Goal: Task Accomplishment & Management: Complete application form

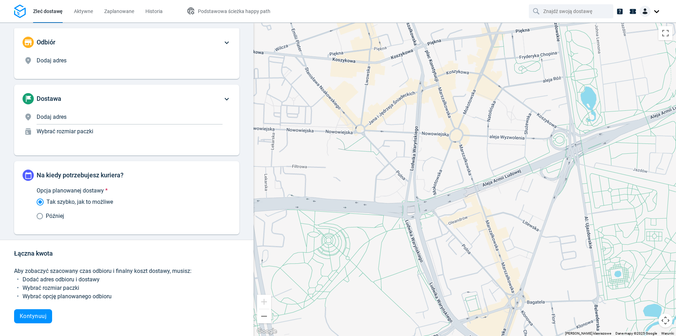
click at [70, 113] on p "Dodaj adres" at bounding box center [130, 117] width 186 height 8
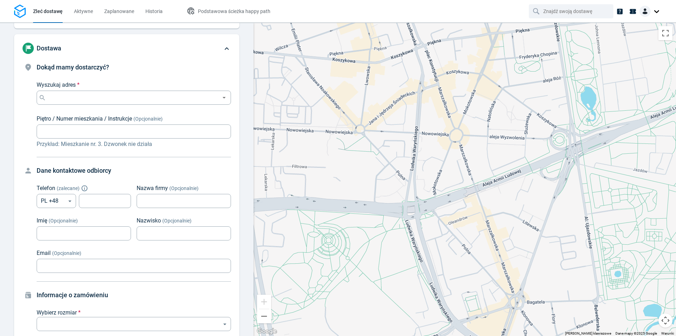
scroll to position [54, 0]
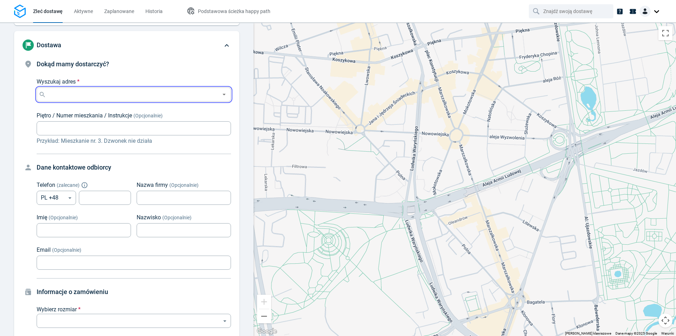
click at [83, 93] on input "Wyszukaj adres *" at bounding box center [133, 94] width 170 height 10
paste input "[PERSON_NAME][STREET_ADDRESS]"
click at [139, 95] on input "[PERSON_NAME][STREET_ADDRESS]" at bounding box center [133, 94] width 170 height 10
click at [173, 93] on input "[PERSON_NAME][STREET_ADDRESS]" at bounding box center [133, 94] width 170 height 10
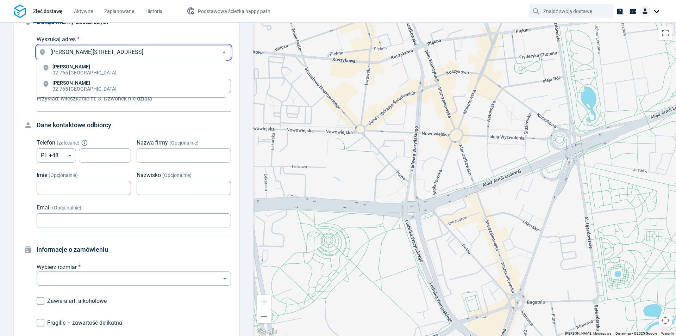
click at [177, 49] on input "[PERSON_NAME][STREET_ADDRESS]" at bounding box center [133, 52] width 170 height 10
click at [190, 52] on input "[PERSON_NAME][STREET_ADDRESS]" at bounding box center [133, 52] width 170 height 10
click at [104, 51] on input "[PERSON_NAME][STREET_ADDRESS]" at bounding box center [133, 52] width 170 height 10
click at [100, 51] on input "[PERSON_NAME][STREET_ADDRESS]" at bounding box center [133, 52] width 170 height 10
click at [158, 68] on li "[PERSON_NAME][STREET_ADDRESS]" at bounding box center [131, 70] width 189 height 16
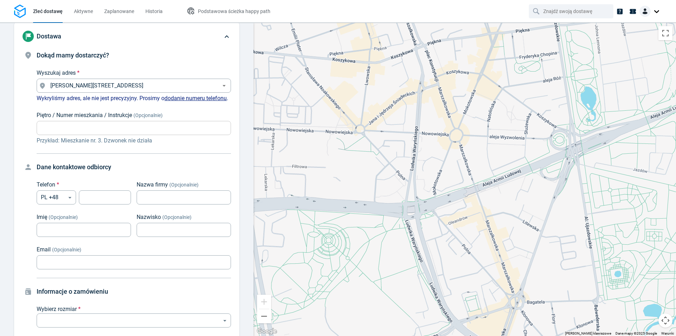
scroll to position [54, 0]
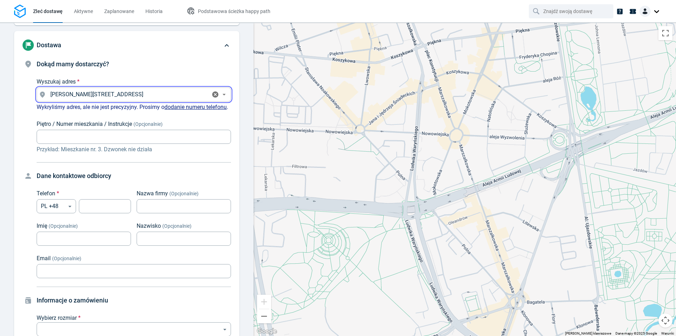
click at [101, 92] on input "[PERSON_NAME][STREET_ADDRESS]" at bounding box center [128, 94] width 161 height 10
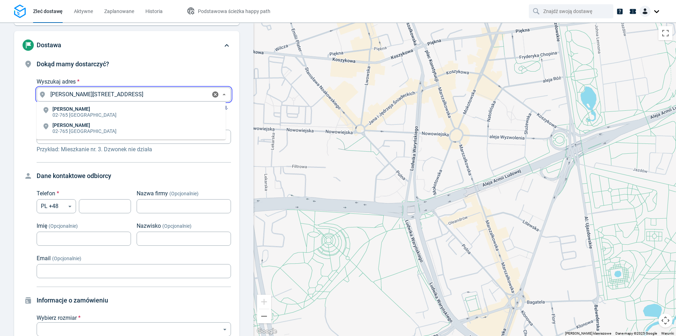
click at [106, 94] on input "[PERSON_NAME][STREET_ADDRESS]" at bounding box center [128, 94] width 161 height 10
click at [110, 94] on input "[PERSON_NAME][STREET_ADDRESS]" at bounding box center [128, 94] width 161 height 10
click at [122, 81] on div "Wyszukaj adres * [PERSON_NAME][STREET_ADDRESS] Wyszukaj adres *" at bounding box center [134, 89] width 194 height 24
click at [134, 68] on h4 "Dokąd mamy dostarczyć?" at bounding box center [134, 64] width 194 height 10
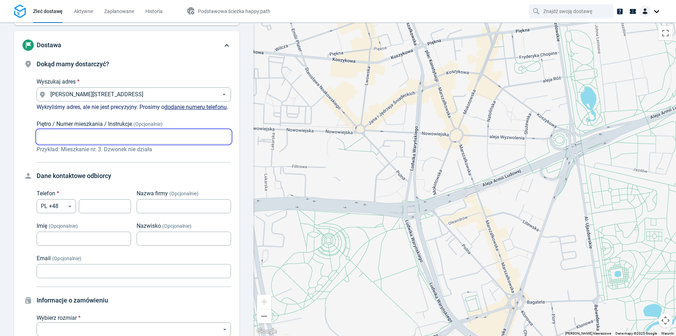
click at [171, 142] on input "Piętro / Numer mieszkania / Instrukcje (Opcjonalnie)" at bounding box center [134, 137] width 194 height 14
click at [182, 99] on div "[PERSON_NAME][STREET_ADDRESS] Wyszukaj adres *" at bounding box center [134, 94] width 194 height 14
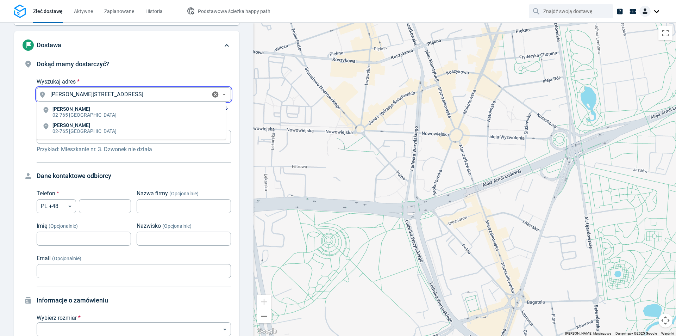
click at [99, 93] on input "[PERSON_NAME][STREET_ADDRESS]" at bounding box center [128, 94] width 161 height 10
click at [60, 89] on div "[PERSON_NAME][STREET_ADDRESS] Wyszukaj adres *" at bounding box center [134, 94] width 194 height 14
click at [61, 96] on input "[PERSON_NAME][STREET_ADDRESS]" at bounding box center [128, 94] width 161 height 10
drag, startPoint x: 95, startPoint y: 93, endPoint x: 44, endPoint y: 93, distance: 50.7
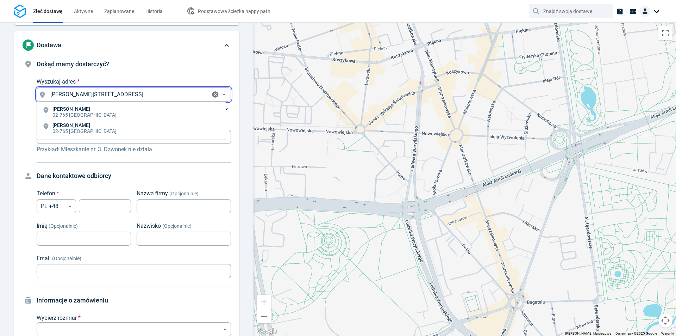
click at [44, 93] on div "[PERSON_NAME][STREET_ADDRESS] Wyszukaj adres *" at bounding box center [134, 94] width 194 height 14
click at [88, 92] on input "[PERSON_NAME][STREET_ADDRESS]" at bounding box center [128, 94] width 161 height 10
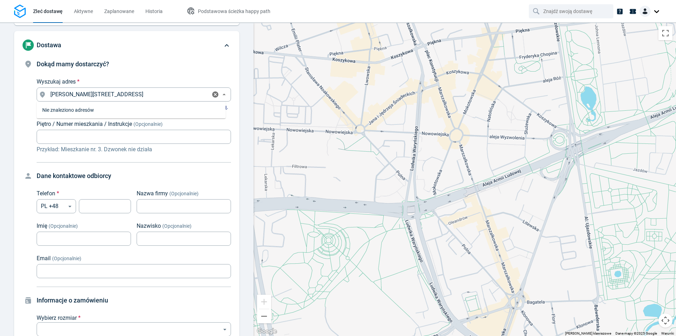
click at [201, 70] on div "Dokąd mamy dostarczyć? Wyszukaj adres * [PERSON_NAME][STREET_ADDRESS] Wyszukaj …" at bounding box center [134, 106] width 194 height 94
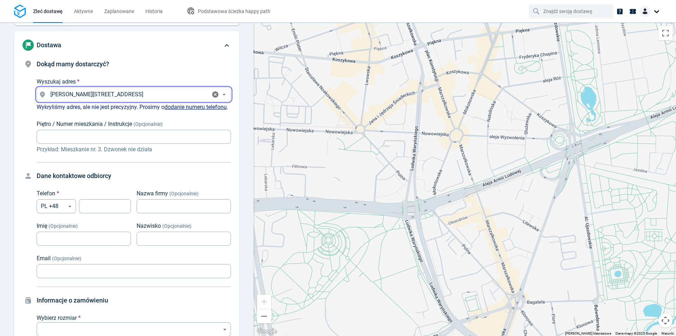
click at [117, 94] on input "[PERSON_NAME][STREET_ADDRESS]" at bounding box center [128, 94] width 161 height 10
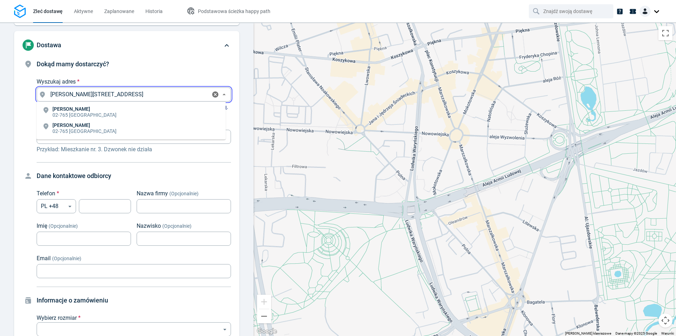
click at [119, 93] on input "[PERSON_NAME][STREET_ADDRESS]" at bounding box center [128, 94] width 161 height 10
click at [120, 93] on input "[PERSON_NAME][STREET_ADDRESS]" at bounding box center [128, 94] width 161 height 10
drag, startPoint x: 99, startPoint y: 94, endPoint x: 28, endPoint y: 91, distance: 70.9
click at [28, 91] on div "Dokąd mamy dostarczyć? Wyszukaj adres * [PERSON_NAME][STREET_ADDRESS] Wyszukaj …" at bounding box center [127, 106] width 209 height 94
click at [154, 98] on input "[STREET_ADDRESS]" at bounding box center [128, 94] width 161 height 10
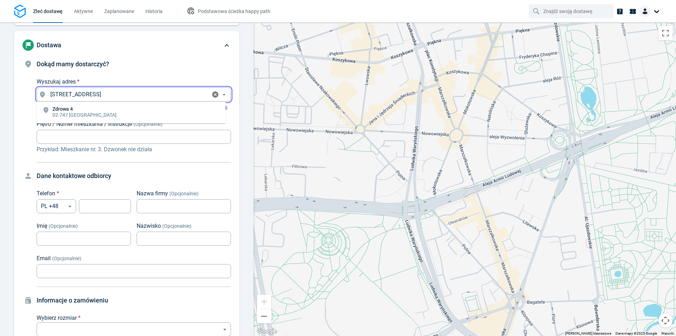
click at [139, 114] on li "[STREET_ADDRESS]" at bounding box center [131, 112] width 189 height 16
type input "[STREET_ADDRESS]"
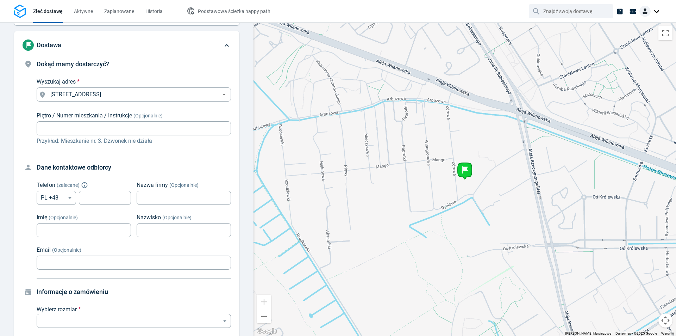
click at [183, 58] on div "Dostawa" at bounding box center [126, 45] width 225 height 28
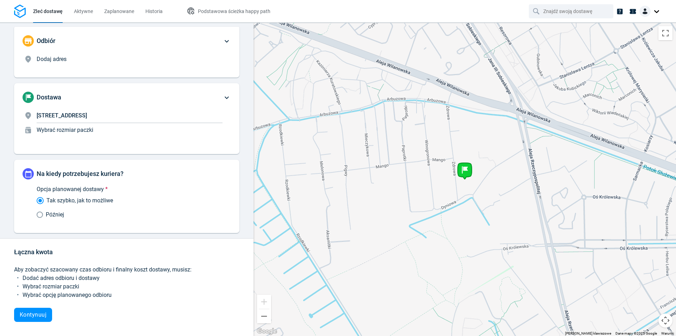
scroll to position [0, 0]
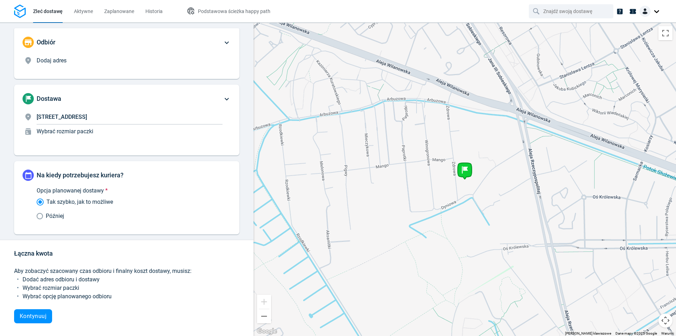
click at [194, 108] on div "Dostawa [STREET_ADDRESS] Wybrać rozmiar paczki" at bounding box center [123, 120] width 200 height 54
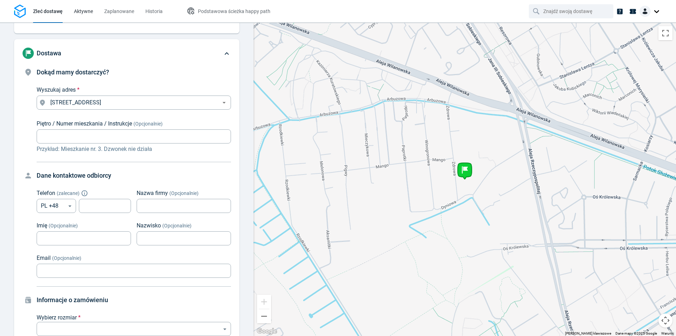
scroll to position [54, 0]
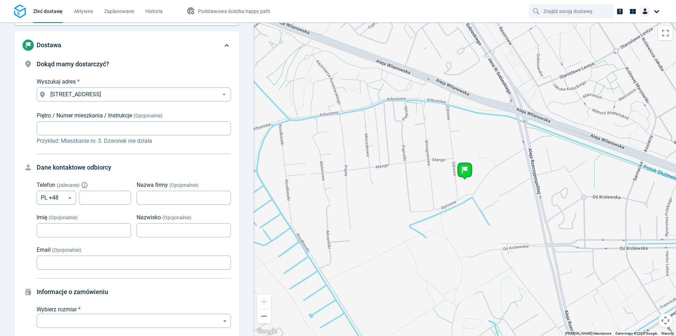
click at [18, 128] on div "Dokąd mamy dostarczyć? Wyszukaj adres * [STREET_ADDRESS] Wyszukaj adres * Piętr…" at bounding box center [126, 286] width 225 height 455
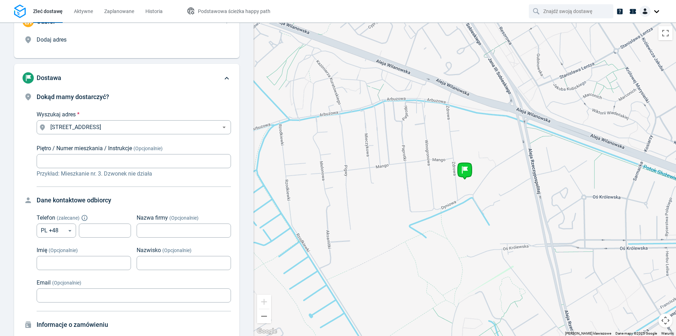
scroll to position [0, 0]
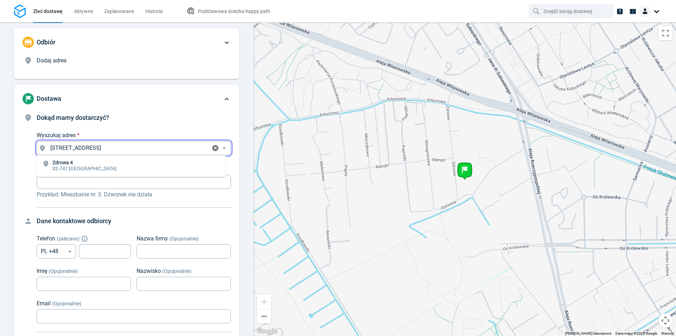
click at [164, 147] on input "[STREET_ADDRESS]" at bounding box center [128, 148] width 161 height 10
click at [186, 125] on div "Dokąd mamy dostarczyć? Wyszukaj adres * [STREET_ADDRESS] Wyszukaj adres * Piętr…" at bounding box center [134, 156] width 194 height 86
